Goal: Navigation & Orientation: Find specific page/section

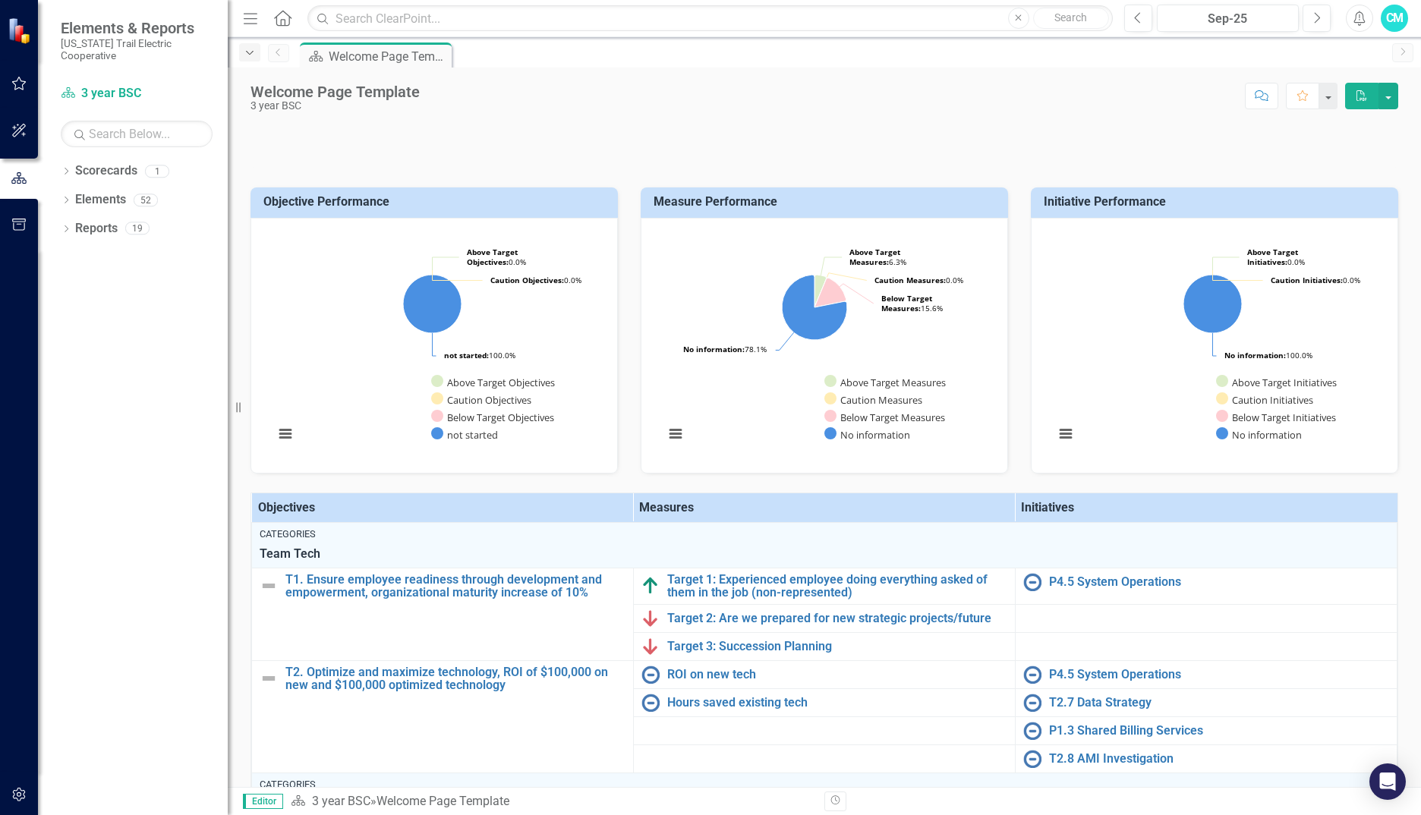
click at [254, 58] on icon "Dropdown" at bounding box center [250, 53] width 14 height 11
click at [283, 140] on p at bounding box center [825, 131] width 1148 height 15
click at [17, 84] on icon "button" at bounding box center [19, 83] width 16 height 12
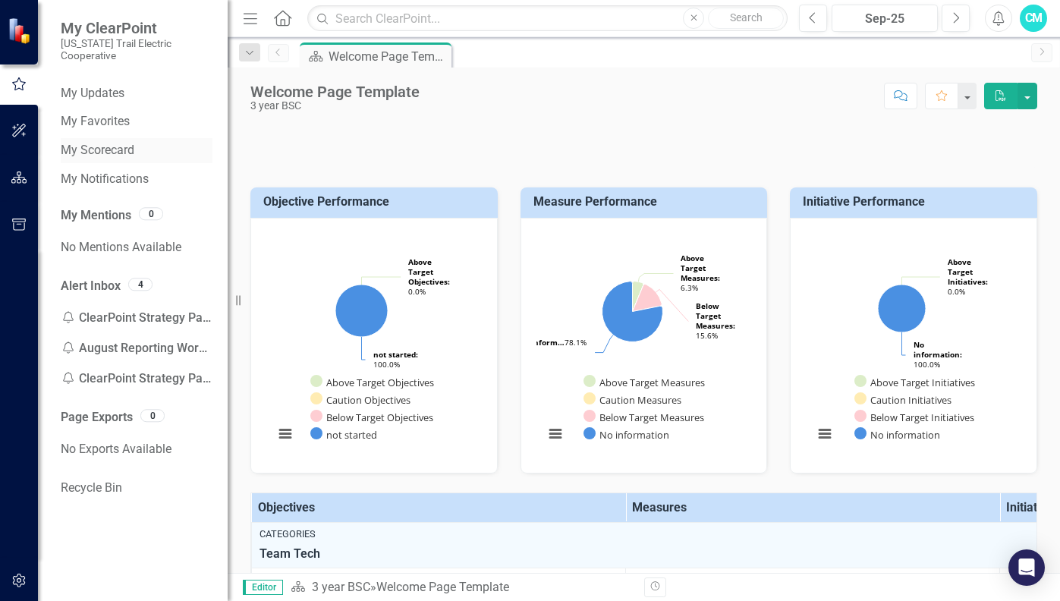
click at [148, 144] on link "My Scorecard" at bounding box center [137, 150] width 152 height 17
